Goal: Navigation & Orientation: Understand site structure

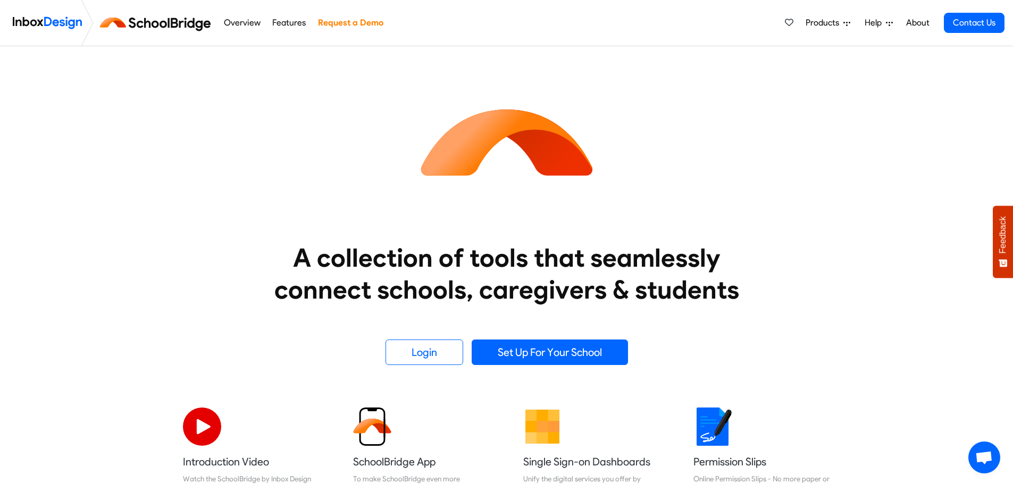
click at [249, 24] on link "Overview" at bounding box center [242, 22] width 43 height 21
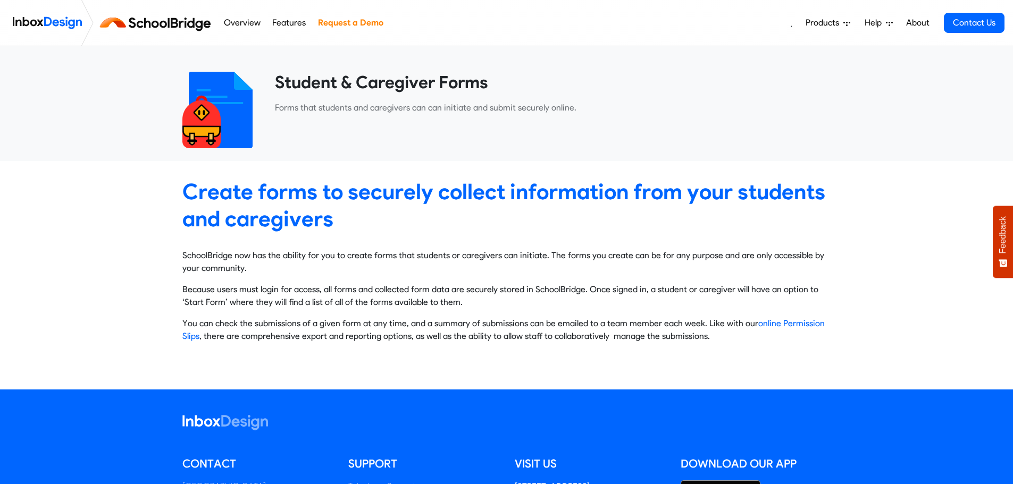
scroll to position [106, 0]
